Goal: Task Accomplishment & Management: Manage account settings

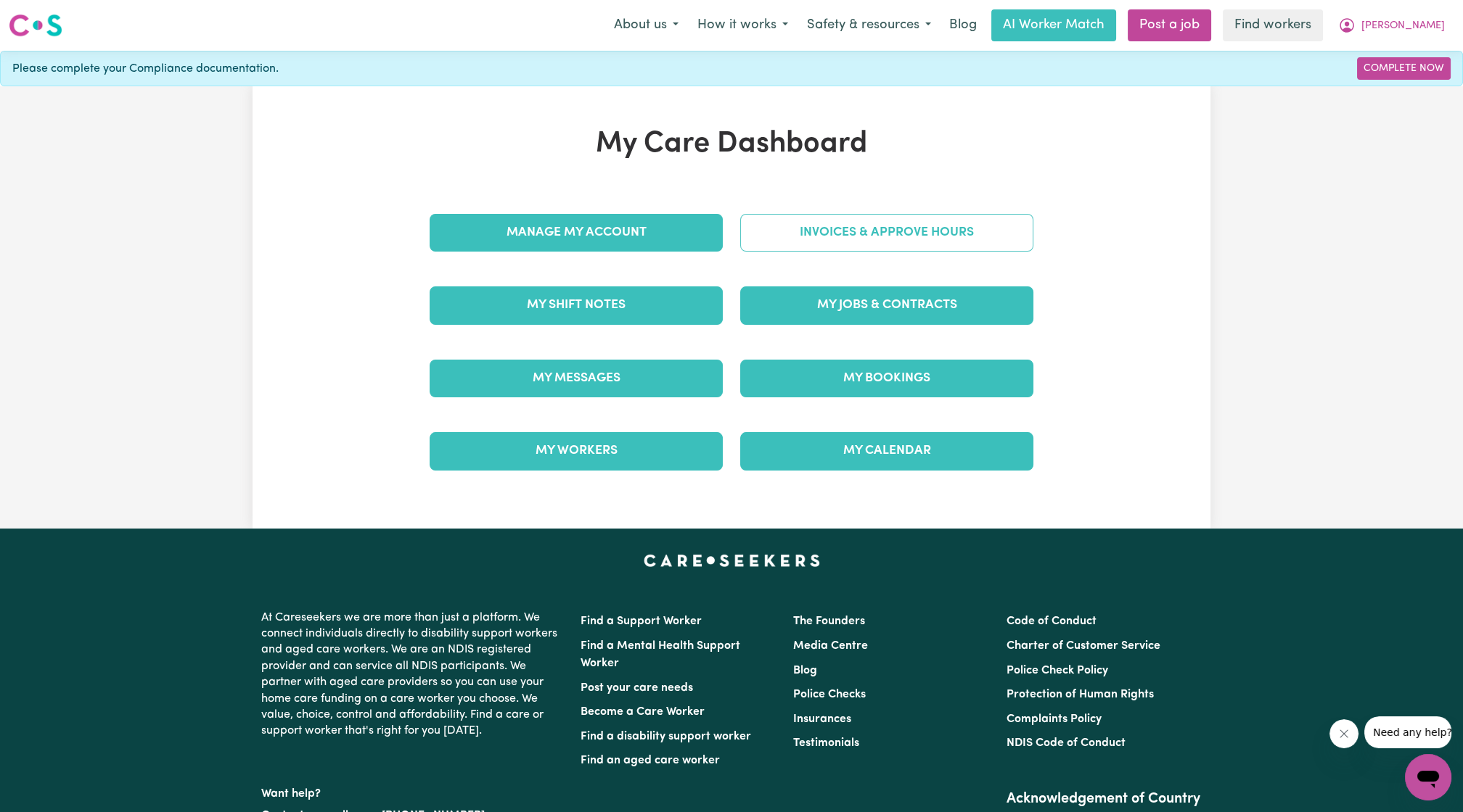
click at [839, 226] on link "Invoices & Approve Hours" at bounding box center [887, 233] width 293 height 38
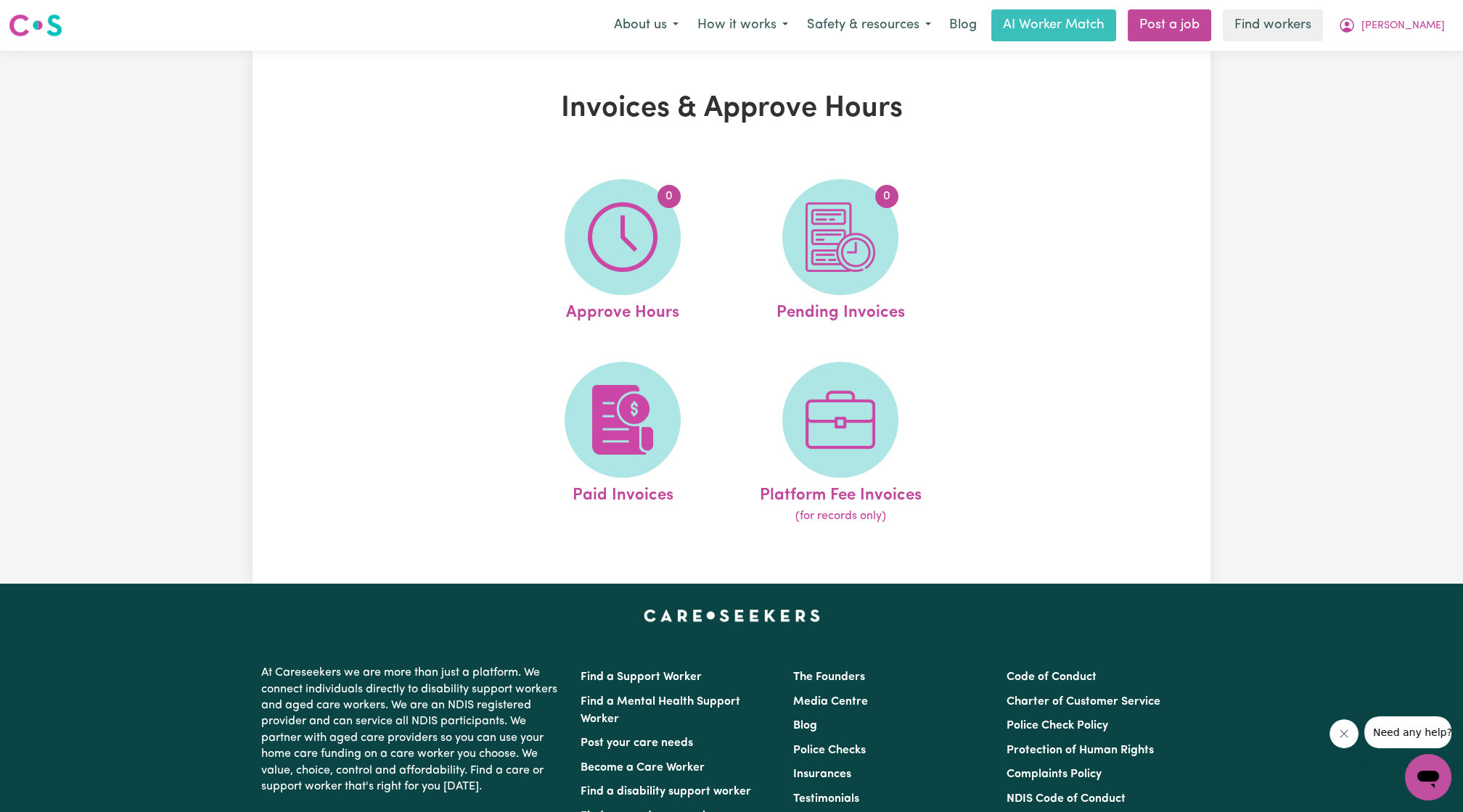
click at [1423, 45] on nav "Menu About us How it works Safety & resources Blog AI Worker Match Post a job F…" at bounding box center [732, 26] width 1463 height 51
click at [1405, 20] on span "[PERSON_NAME]" at bounding box center [1403, 26] width 83 height 16
click at [1379, 50] on link "My Dashboard" at bounding box center [1396, 56] width 115 height 27
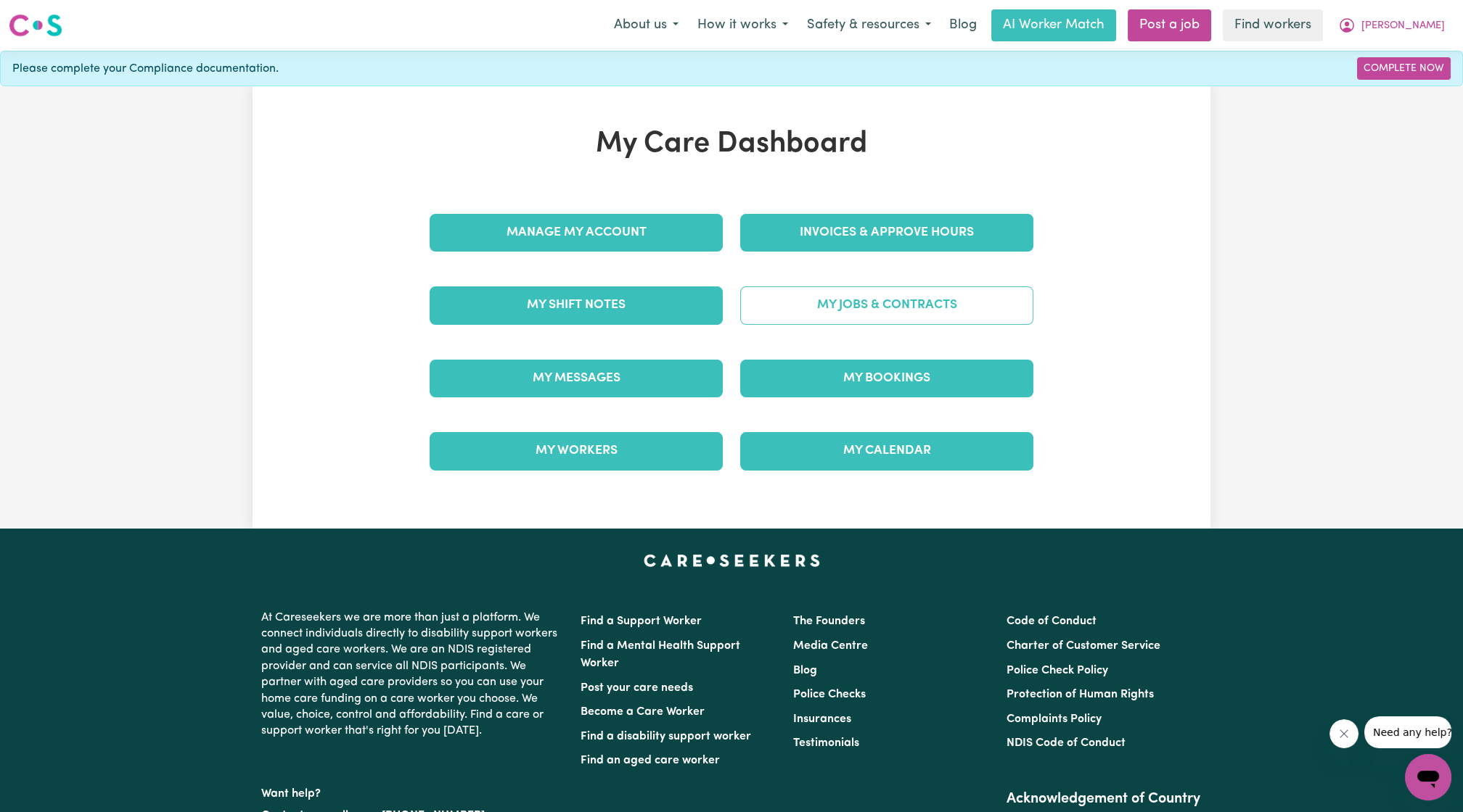
click at [873, 306] on link "My Jobs & Contracts" at bounding box center [887, 305] width 293 height 38
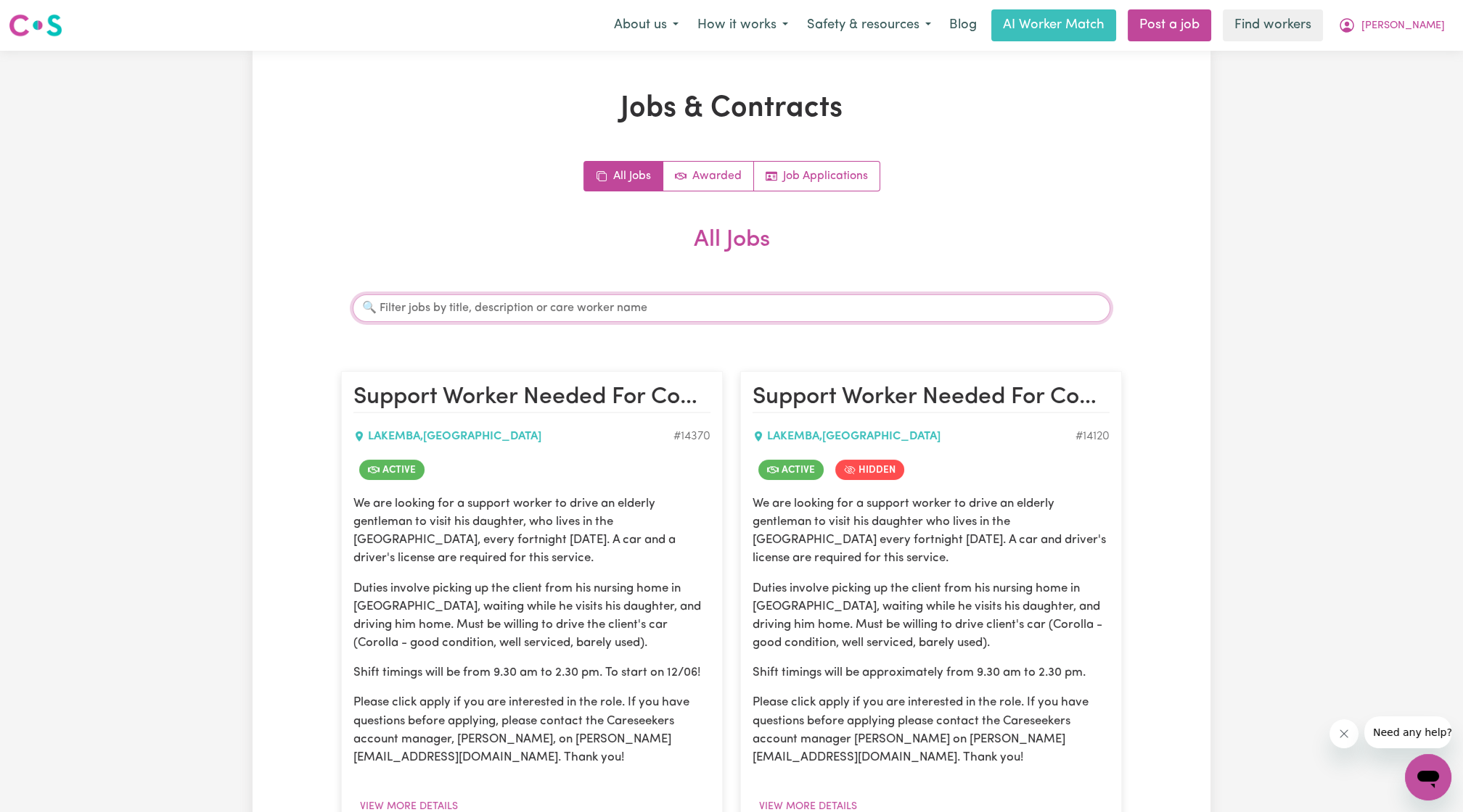
click at [559, 312] on input "Search jobs" at bounding box center [732, 308] width 758 height 27
type input "raj"
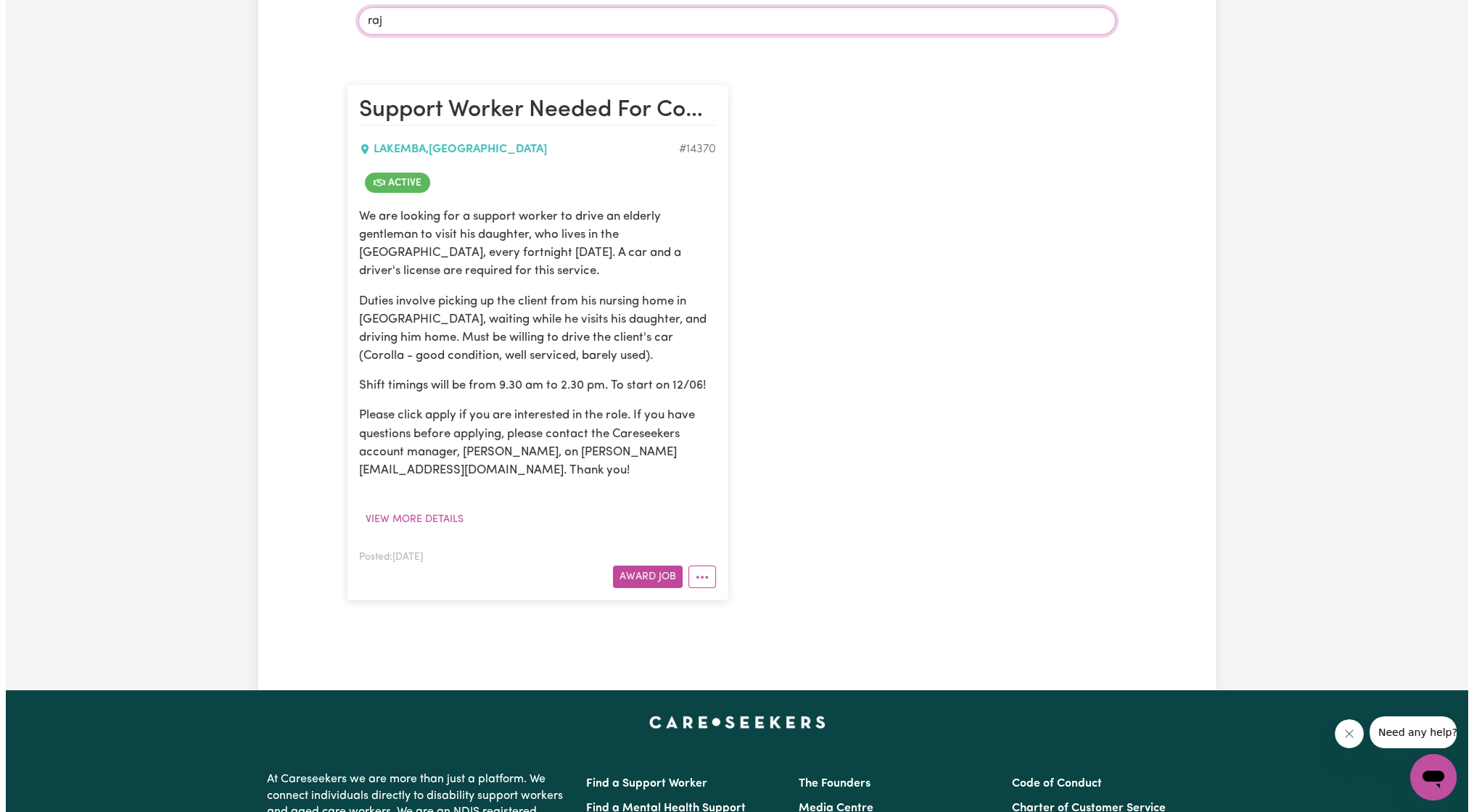
scroll to position [289, 0]
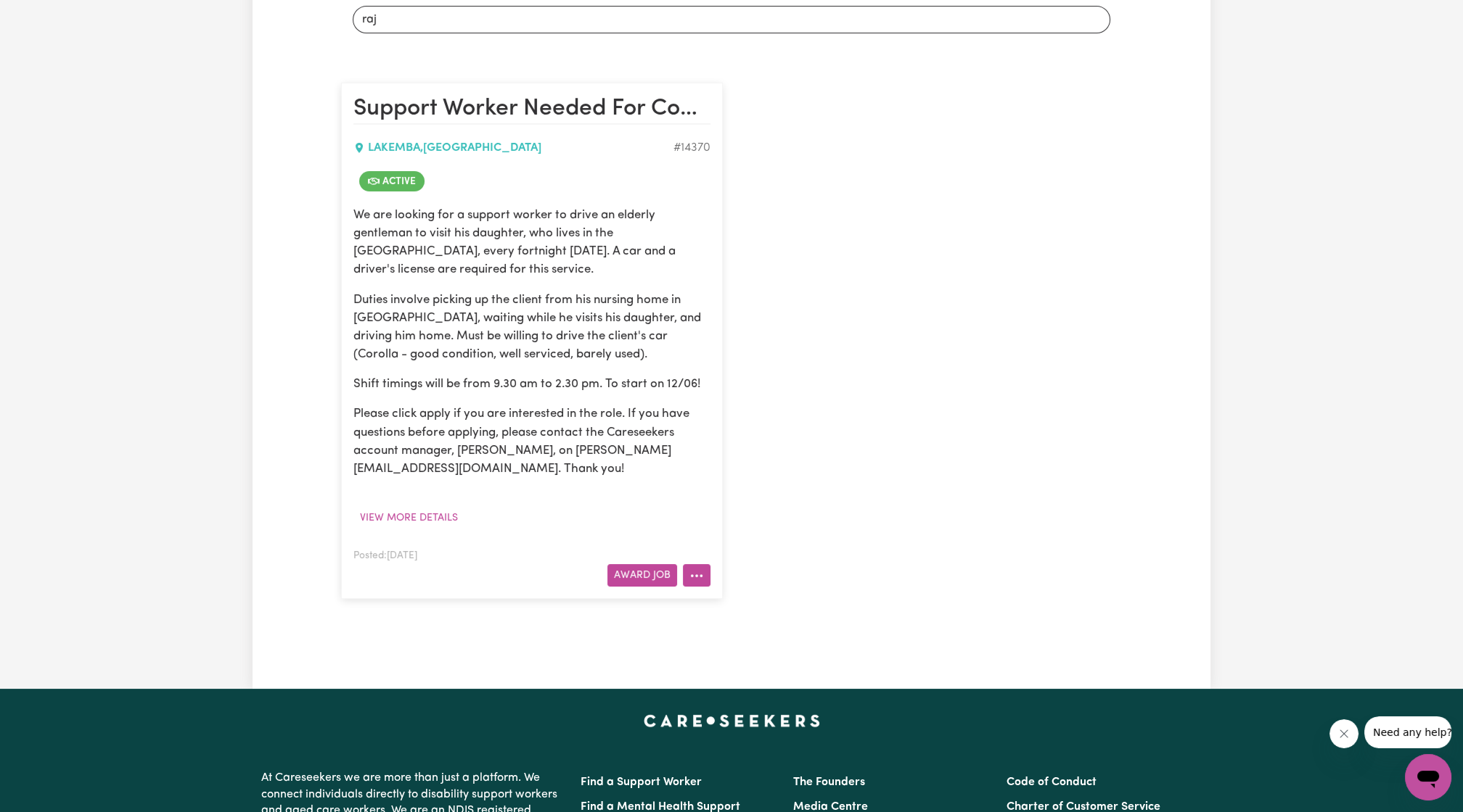
click at [686, 567] on button "More options" at bounding box center [696, 575] width 27 height 22
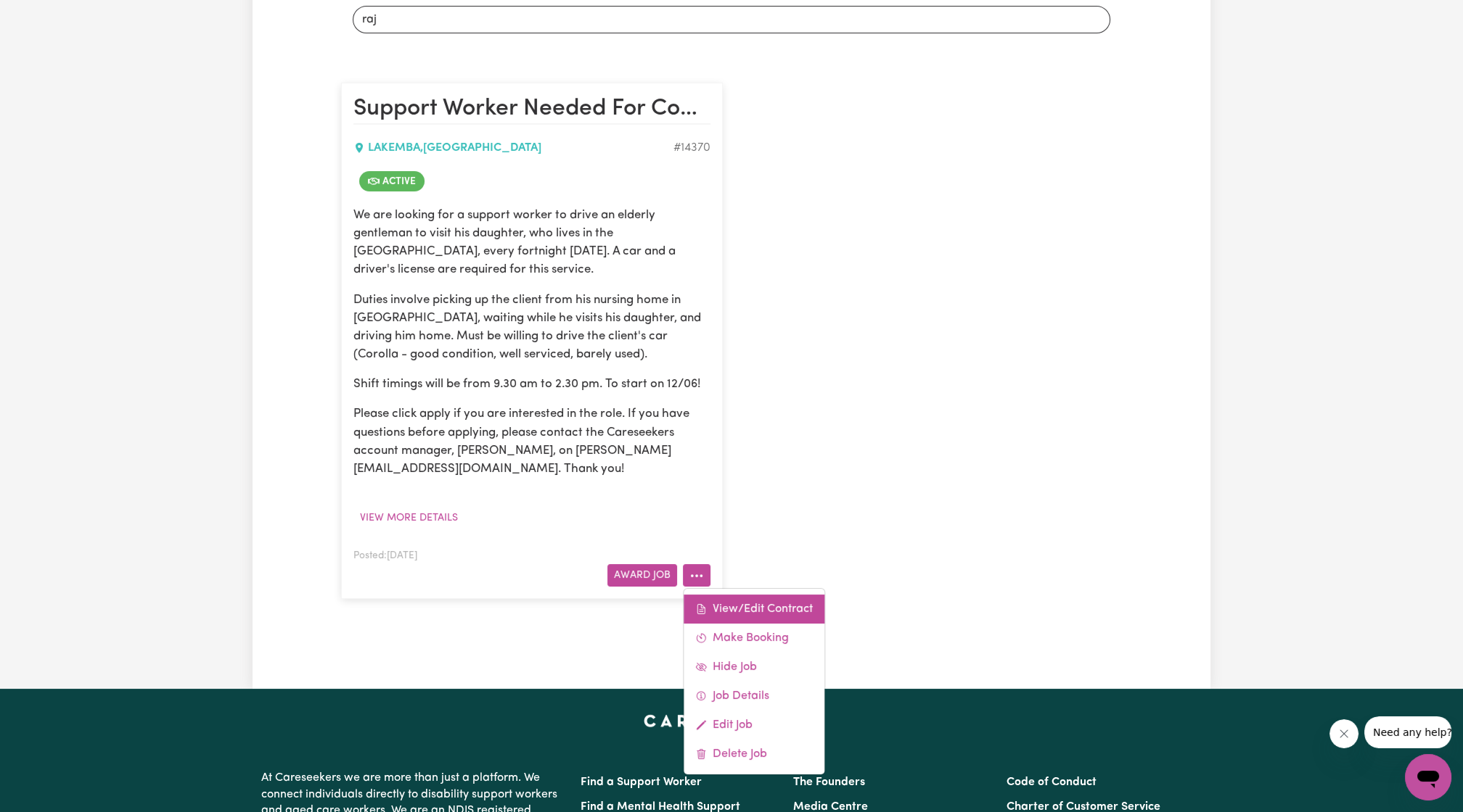
click at [743, 595] on link "View/Edit Contract" at bounding box center [754, 609] width 141 height 29
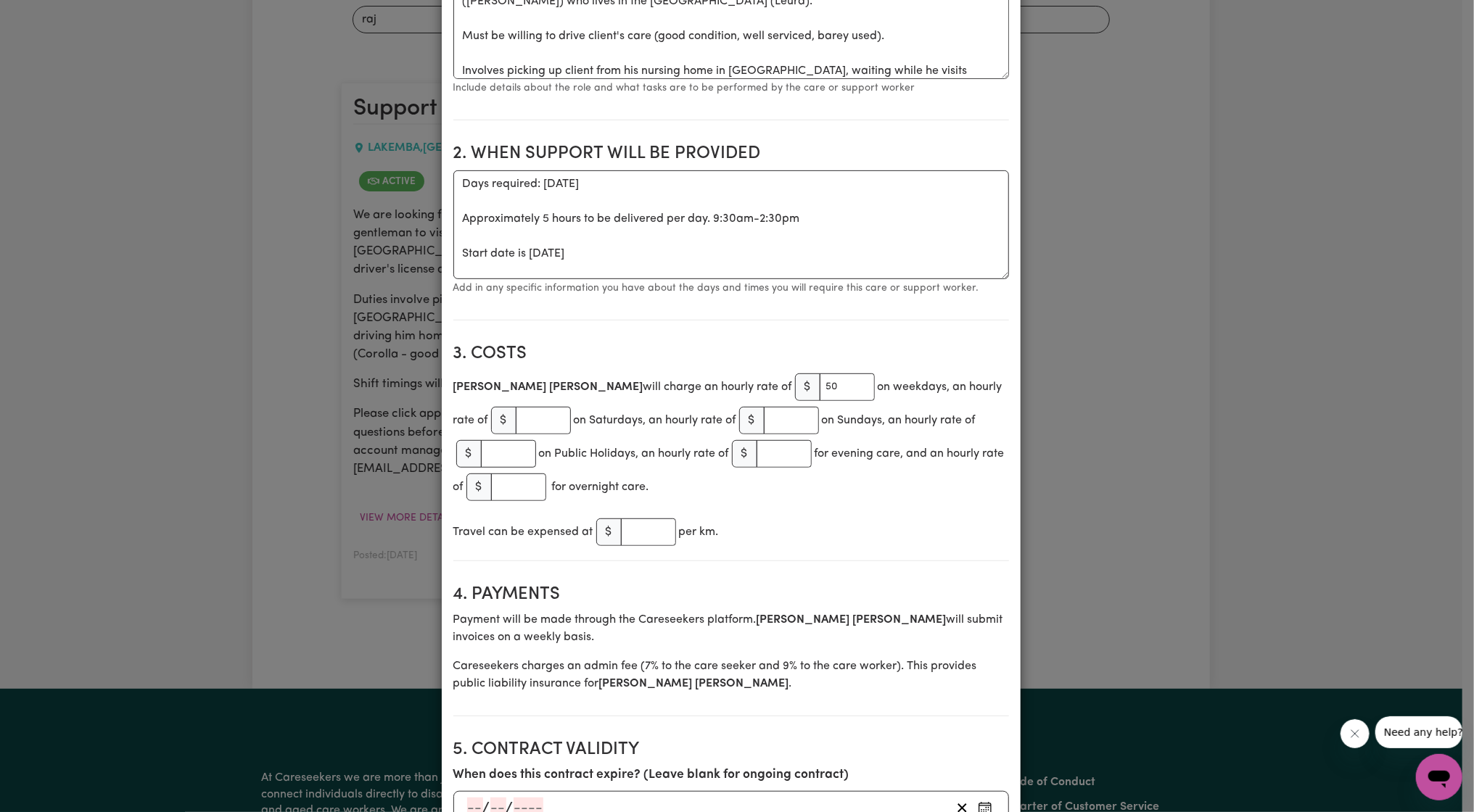
scroll to position [362, 0]
click at [516, 417] on input "number" at bounding box center [543, 418] width 55 height 27
paste input "76.92"
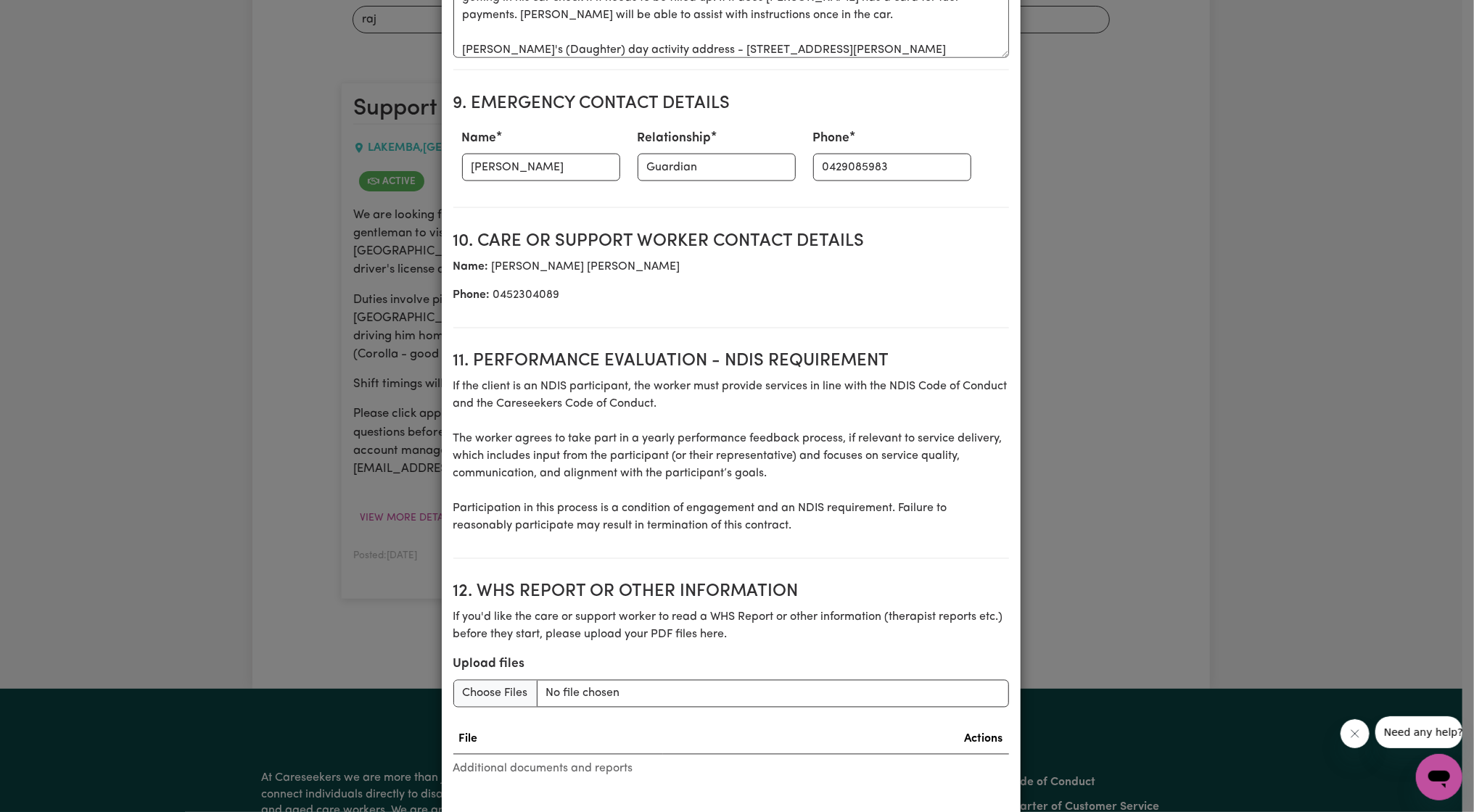
scroll to position [1711, 0]
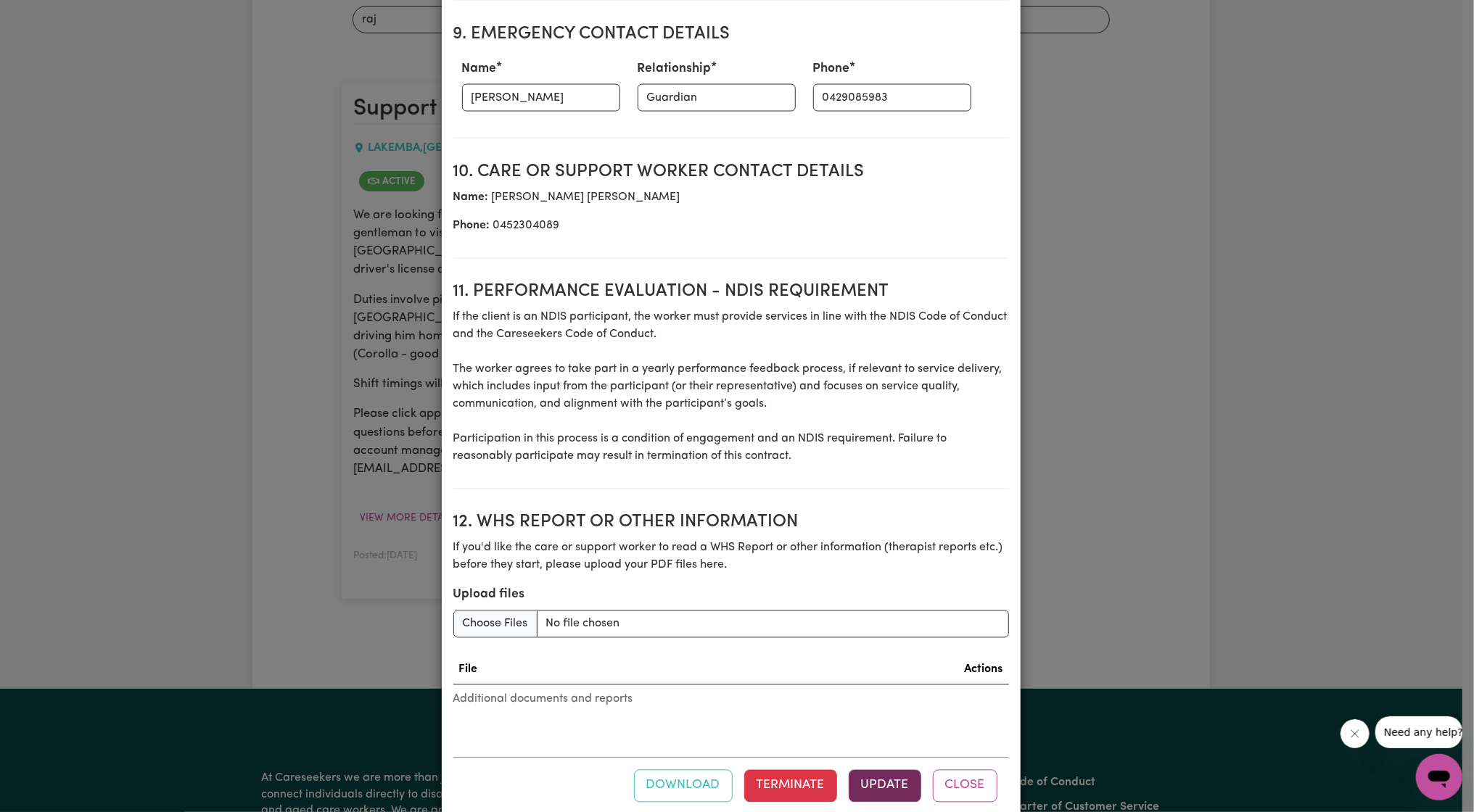
type input "76.92"
click at [885, 786] on button "Update" at bounding box center [885, 786] width 73 height 32
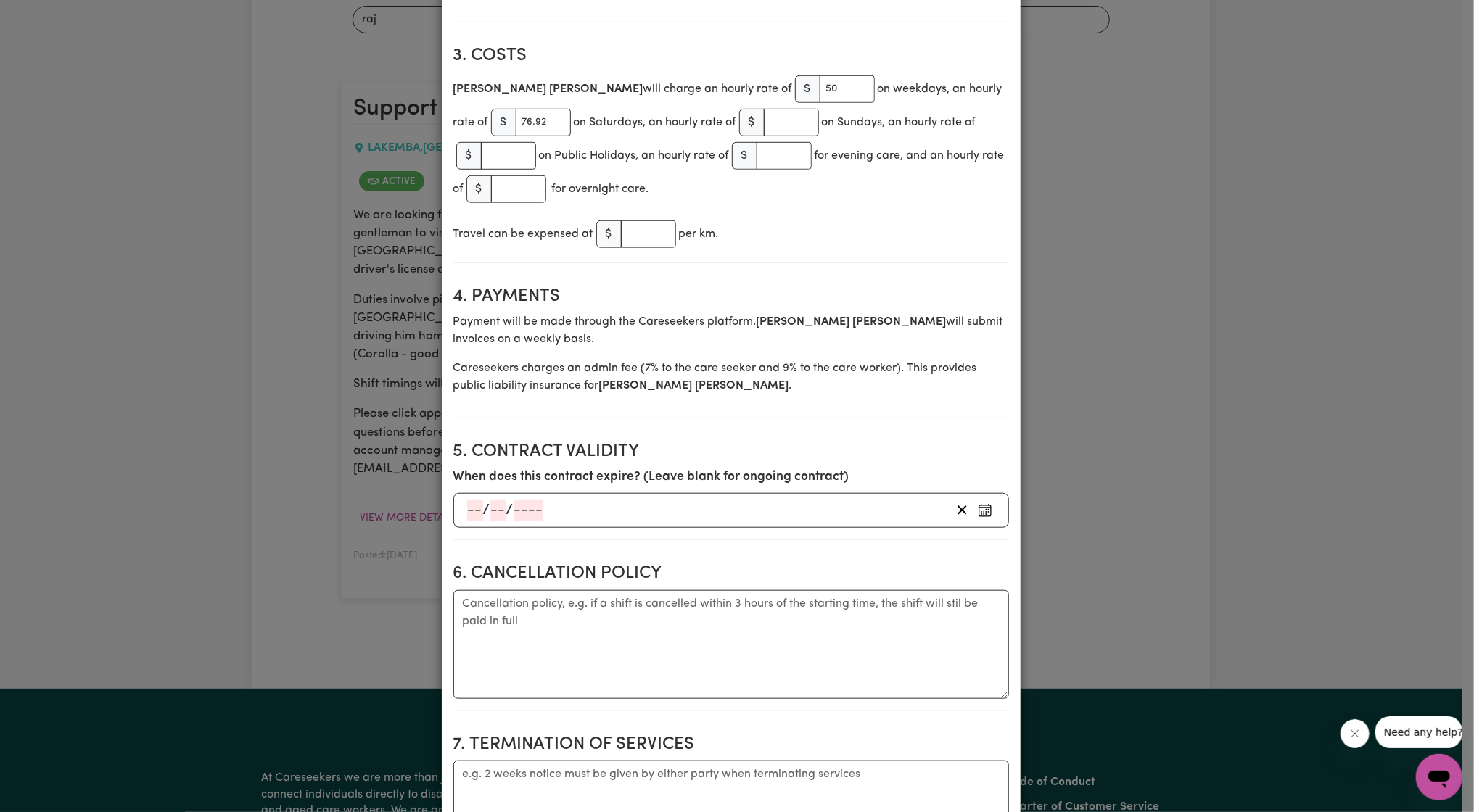
scroll to position [590, 0]
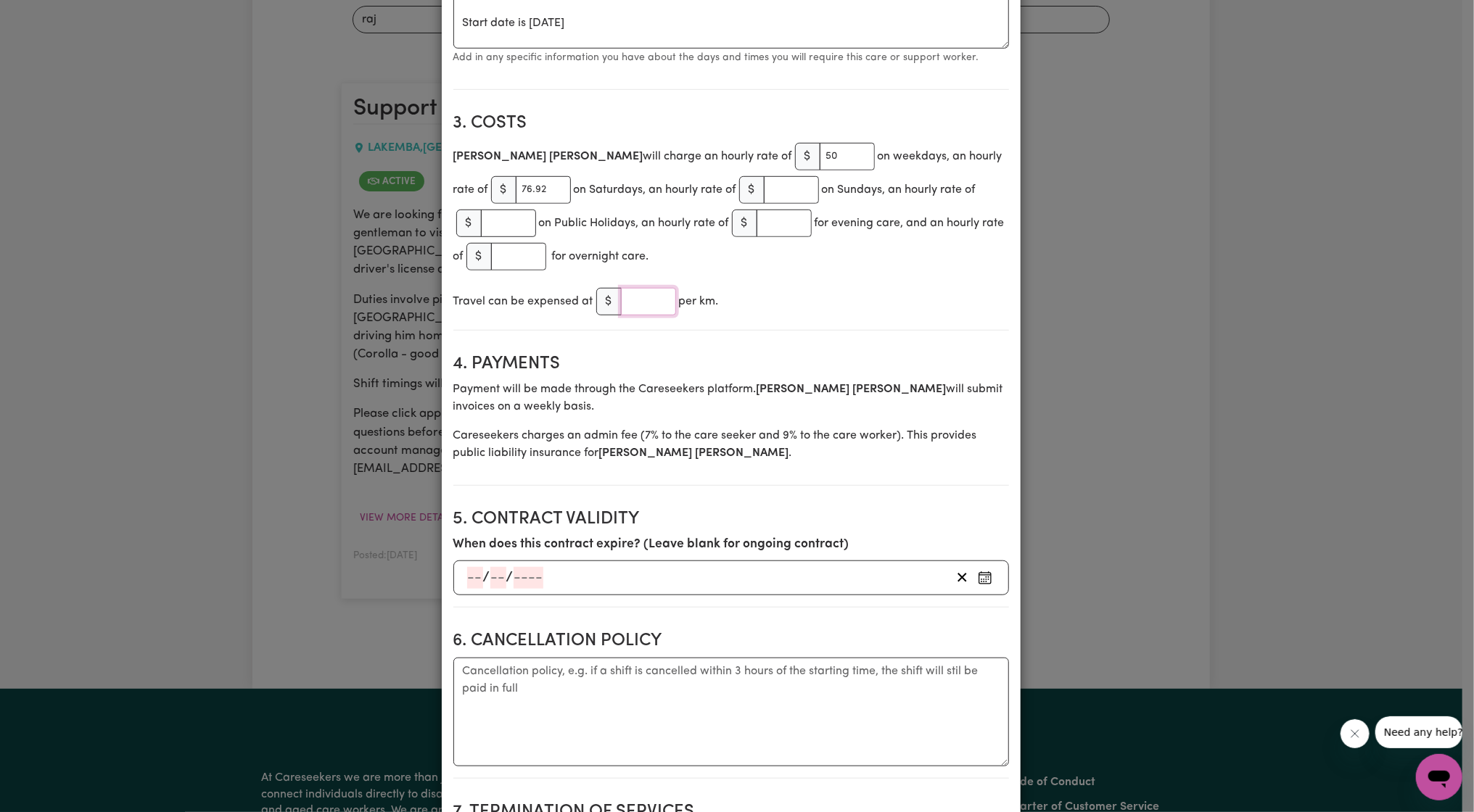
click at [643, 303] on input "number" at bounding box center [648, 301] width 55 height 27
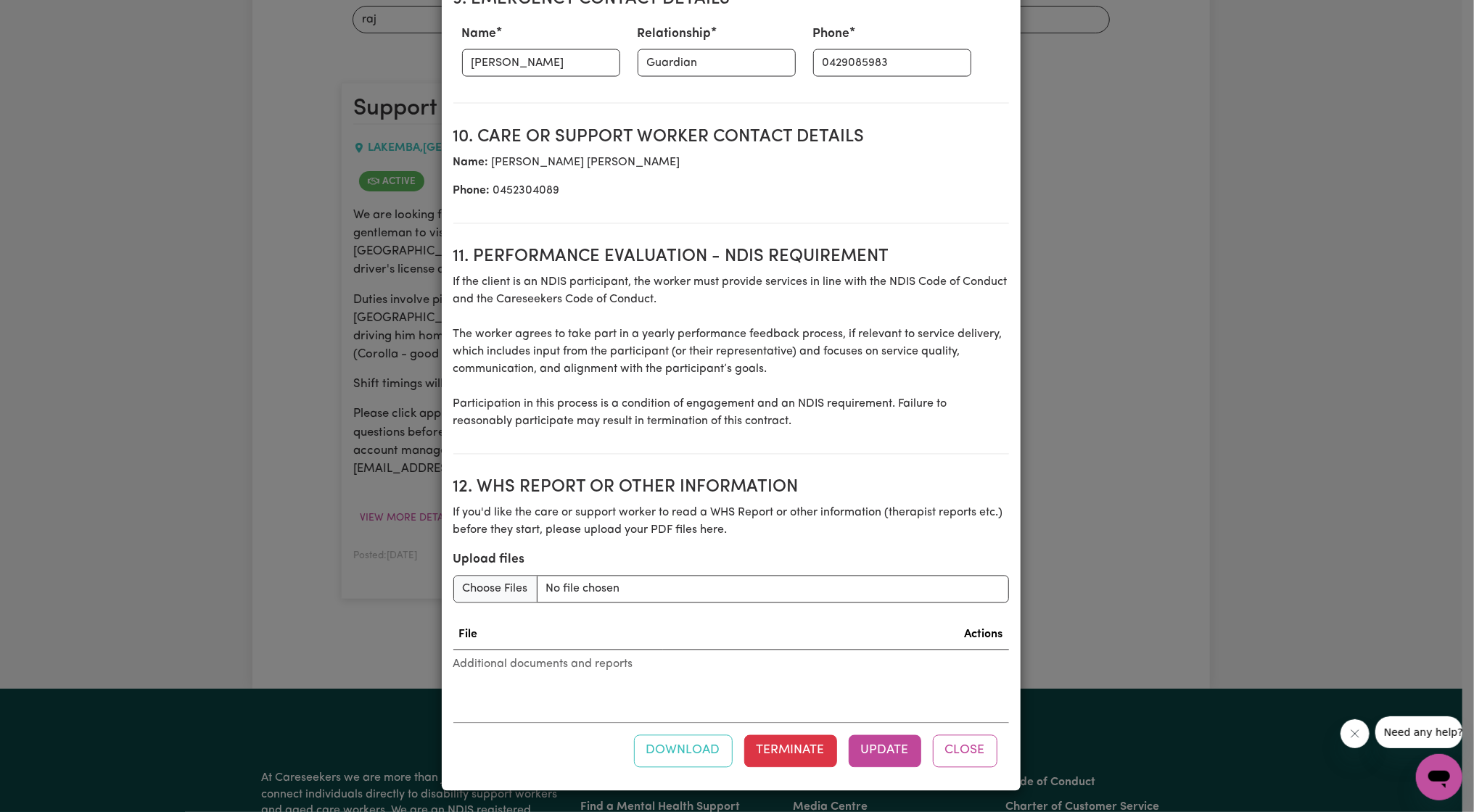
scroll to position [1735, 0]
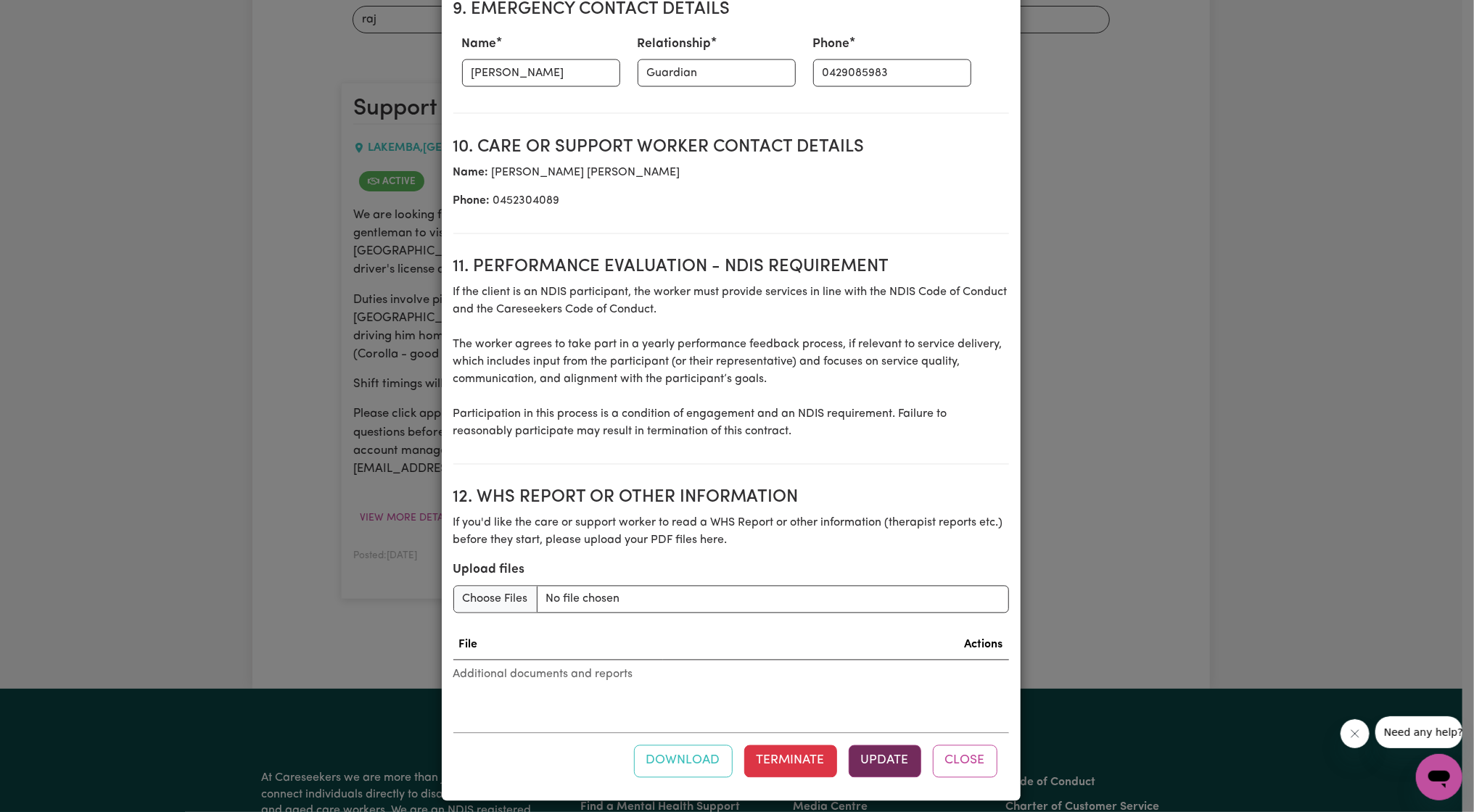
type input "1"
click at [881, 767] on button "Update" at bounding box center [885, 762] width 73 height 32
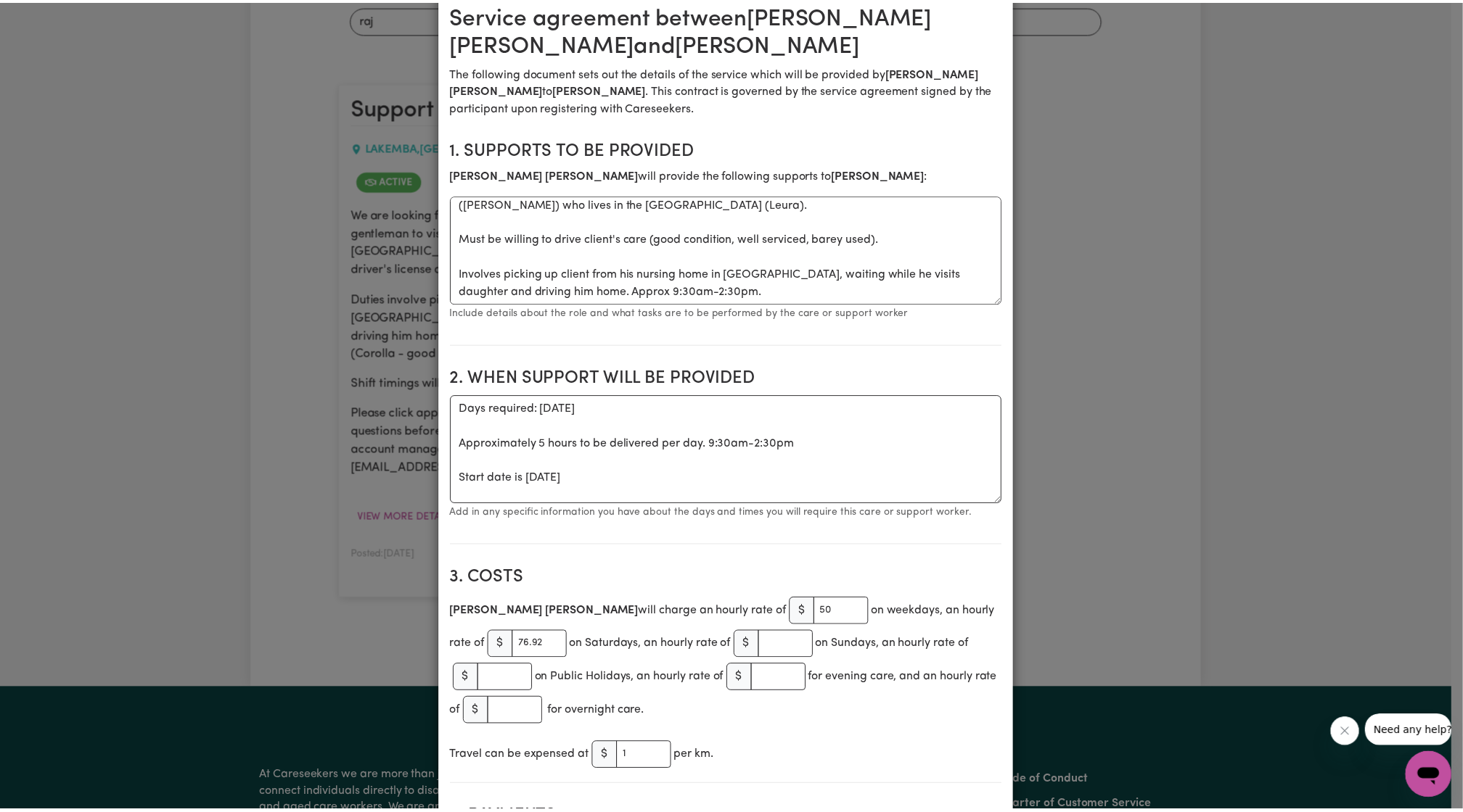
scroll to position [0, 0]
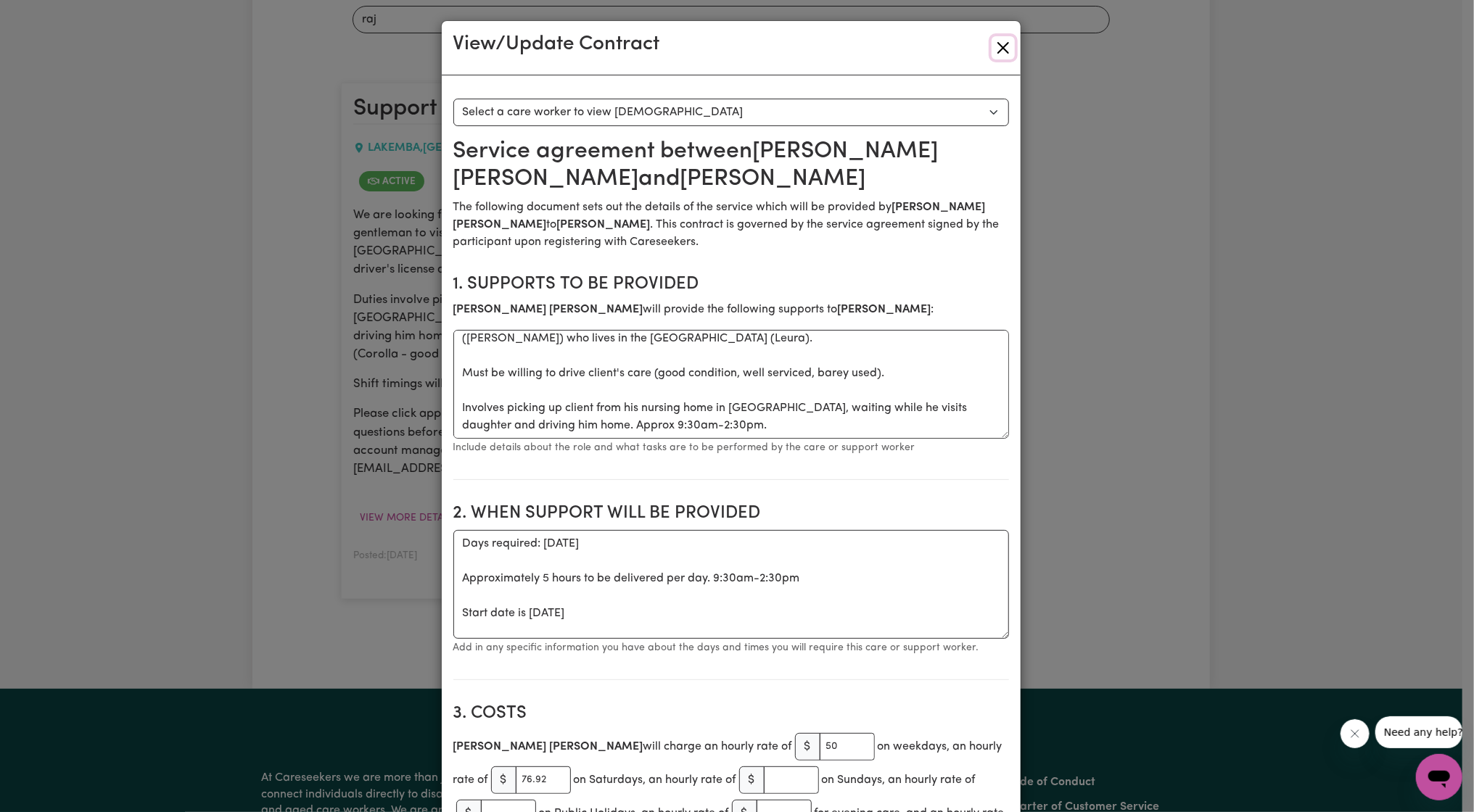
click at [1004, 52] on button "Close" at bounding box center [1003, 48] width 23 height 23
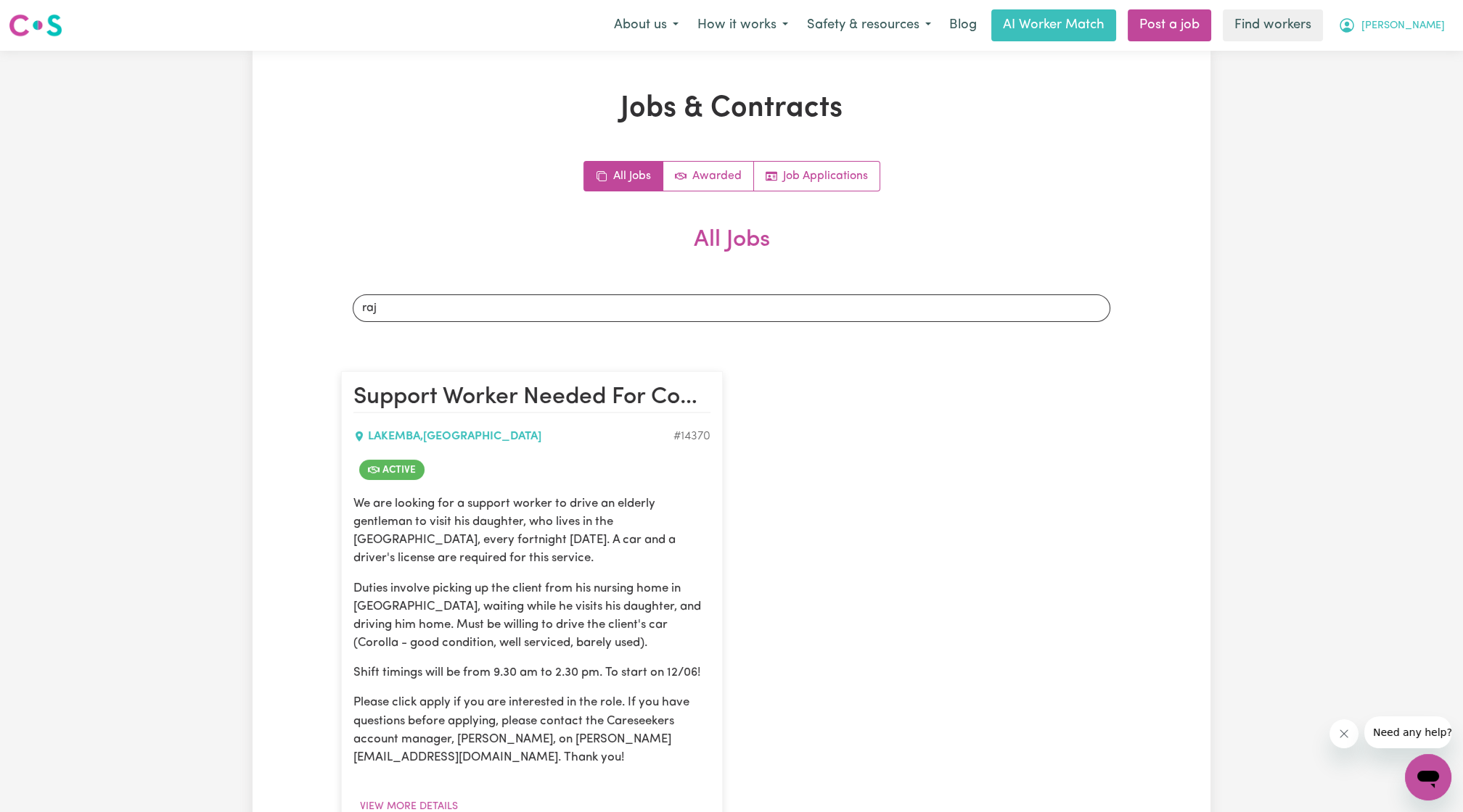
click at [1398, 39] on button "Christine" at bounding box center [1391, 25] width 125 height 31
click at [1392, 76] on link "Logout" at bounding box center [1396, 83] width 115 height 27
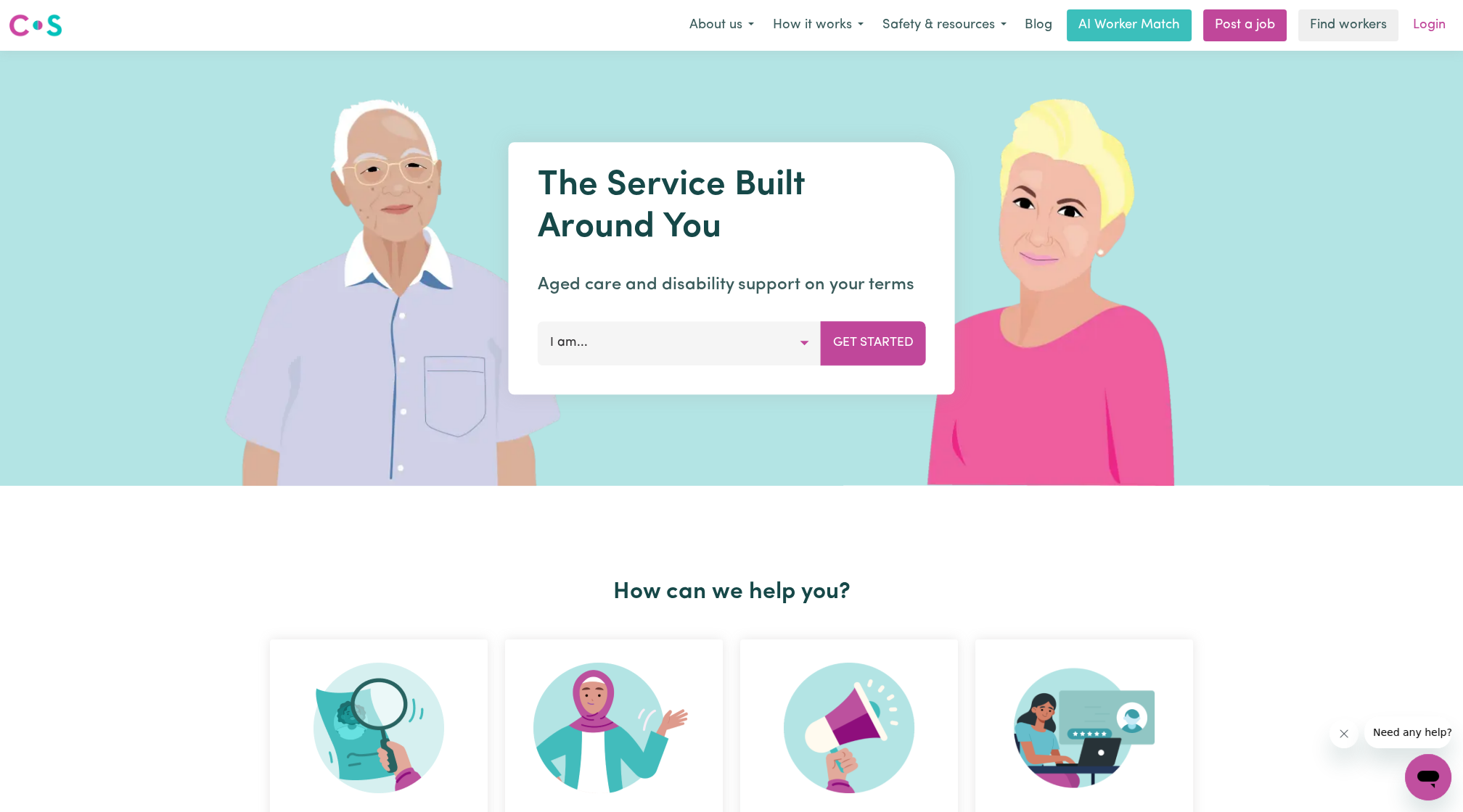
click at [1428, 17] on link "Login" at bounding box center [1429, 25] width 50 height 32
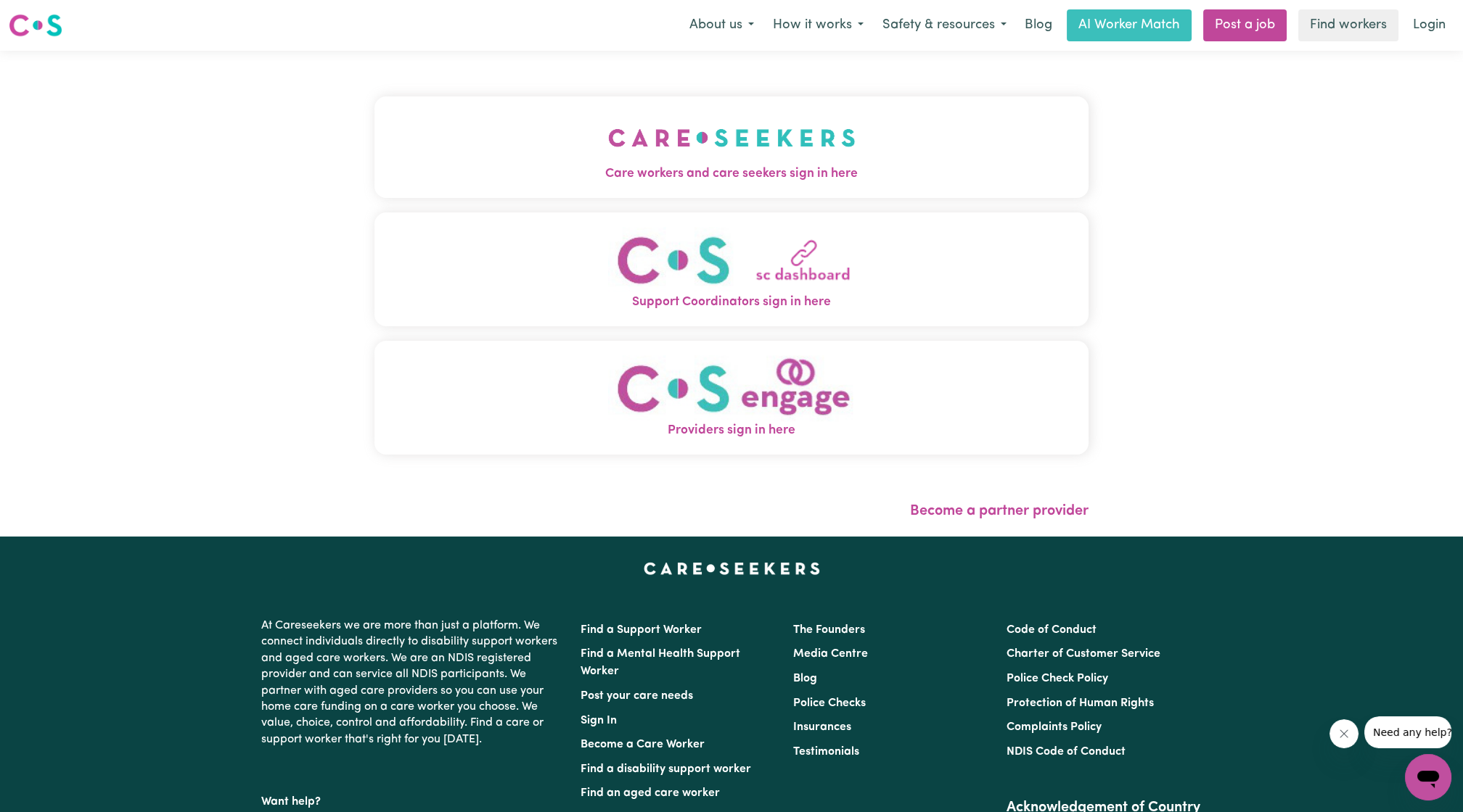
click at [854, 133] on button "Care workers and care seekers sign in here" at bounding box center [732, 147] width 714 height 102
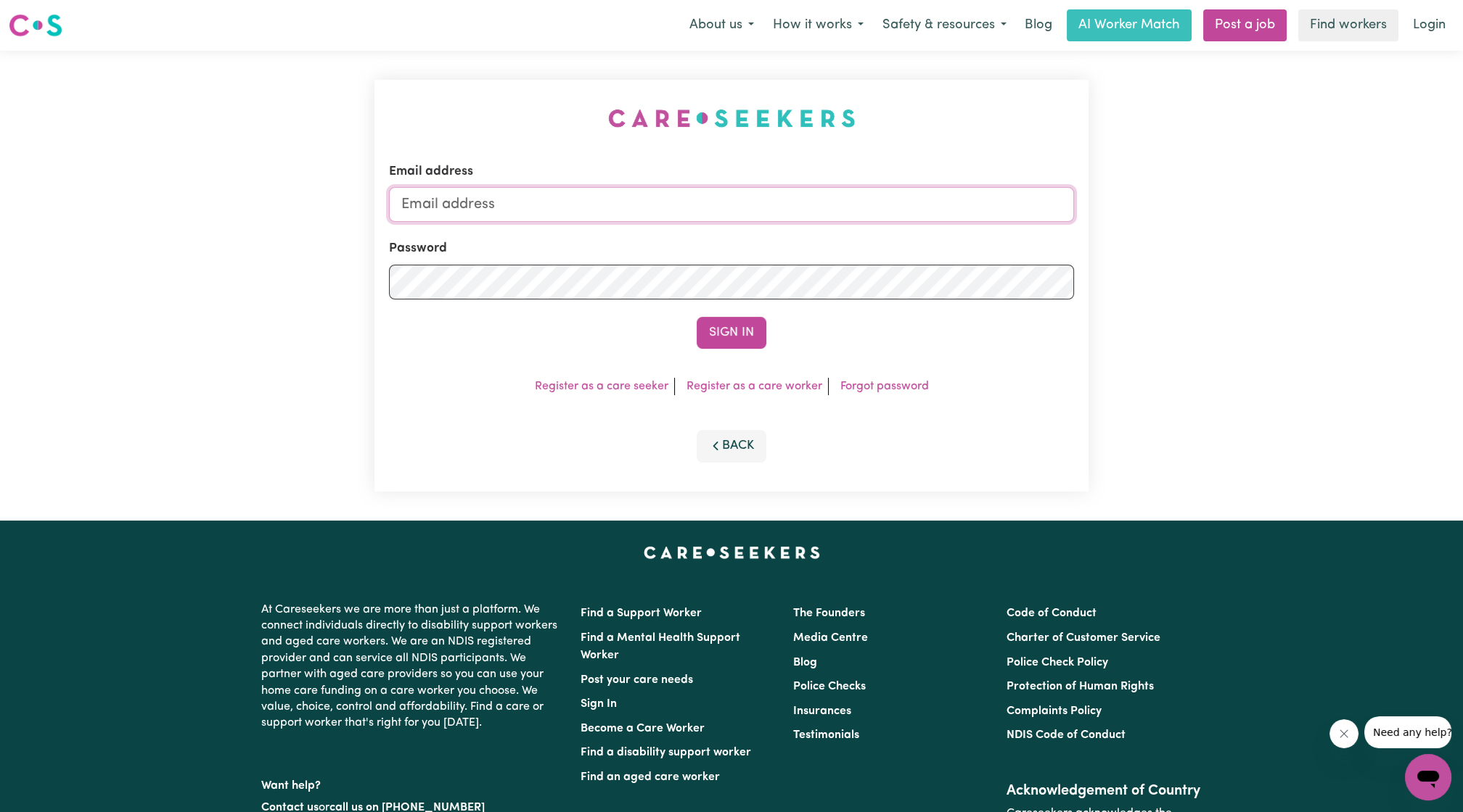
click at [845, 201] on input "Email address" at bounding box center [732, 205] width 685 height 35
drag, startPoint x: 474, startPoint y: 205, endPoint x: 876, endPoint y: 215, distance: 402.1
click at [876, 215] on input "superuser~ethan@careseekers.com.au" at bounding box center [732, 205] width 685 height 35
drag, startPoint x: 474, startPoint y: 204, endPoint x: 848, endPoint y: 230, distance: 374.9
click at [848, 230] on form "Email address superuser~christinemacqueen169@gmail.com Password Sign In" at bounding box center [732, 256] width 685 height 186
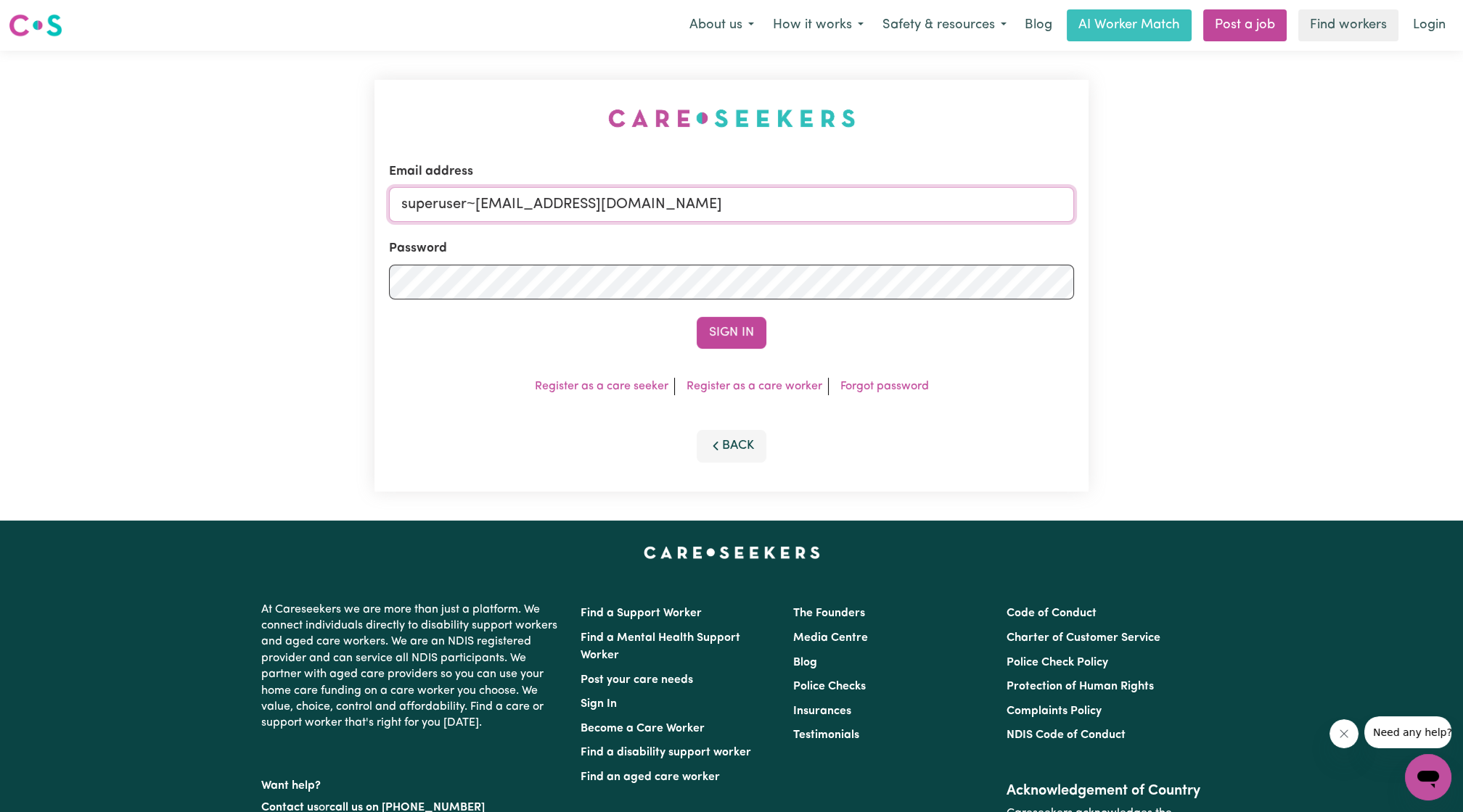
paste input "edwinalofts@careseekers.com.au"
type input "superuser~edwinalofts@careseekers.com.au"
click at [697, 317] on button "Sign In" at bounding box center [732, 333] width 69 height 32
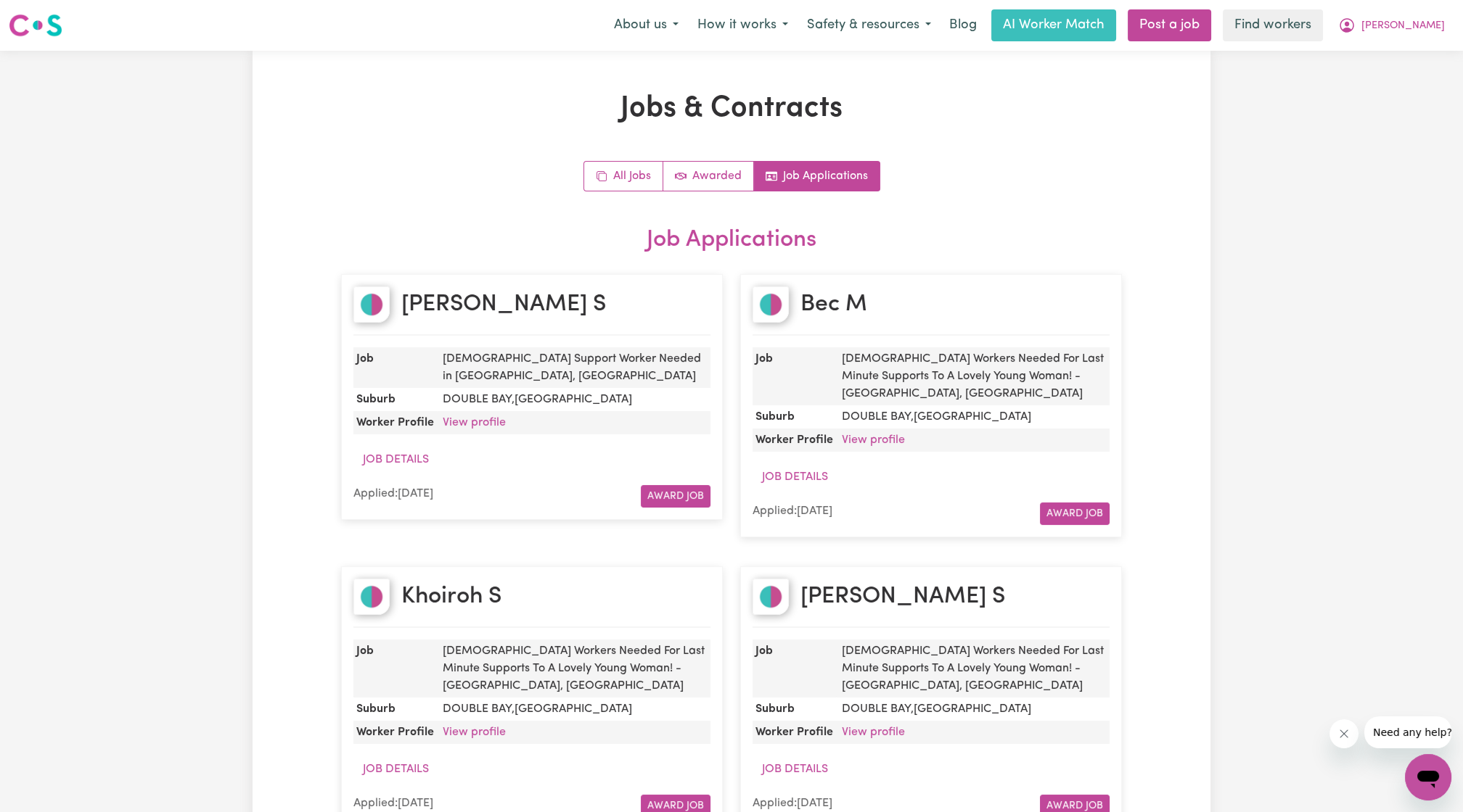
click at [1400, 4] on nav "Menu About us How it works Safety & resources Blog AI Worker Match Post a job F…" at bounding box center [732, 26] width 1463 height 51
